Goal: Information Seeking & Learning: Learn about a topic

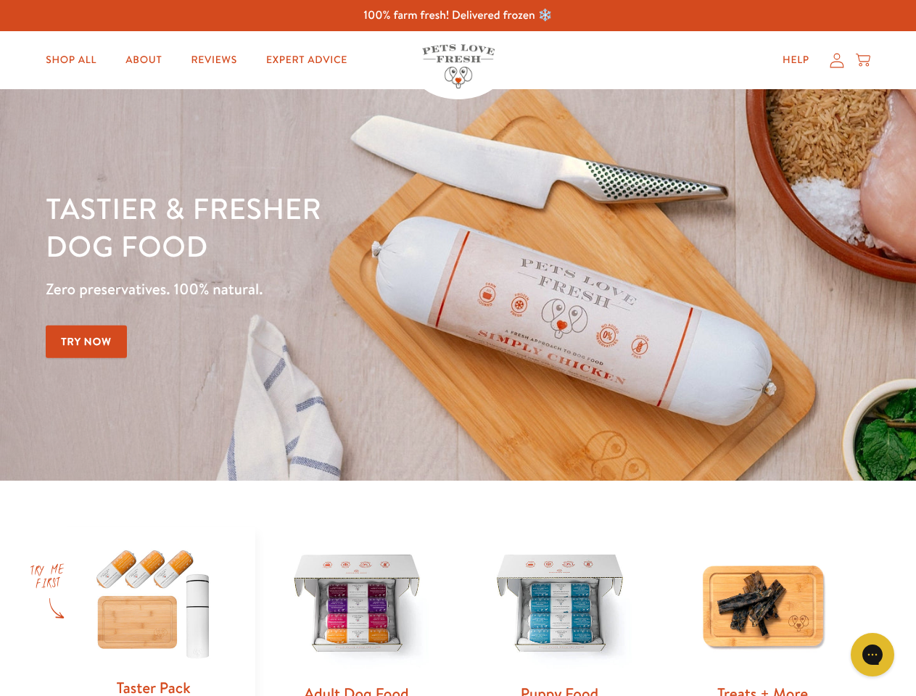
click at [457, 348] on div "Tastier & fresher dog food Zero preservatives. 100% natural. Try Now" at bounding box center [321, 284] width 550 height 191
click at [872, 655] on icon "Gorgias live chat" at bounding box center [872, 654] width 14 height 14
